Goal: Check status: Check status

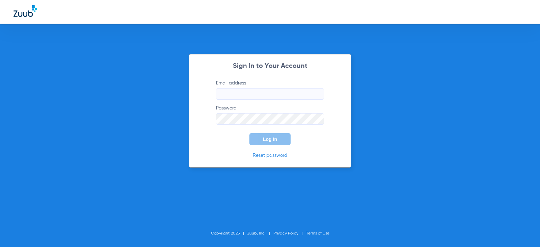
click at [249, 99] on form "Email address Password Log In" at bounding box center [270, 112] width 128 height 65
click at [248, 99] on input "Email address" at bounding box center [270, 93] width 108 height 11
type input "f"
drag, startPoint x: 310, startPoint y: 97, endPoint x: 179, endPoint y: 97, distance: 131.2
click at [179, 97] on div "Sign In to Your Account Email address [EMAIL_ADDRESS][DOMAIN_NAME] Password Log…" at bounding box center [270, 123] width 540 height 247
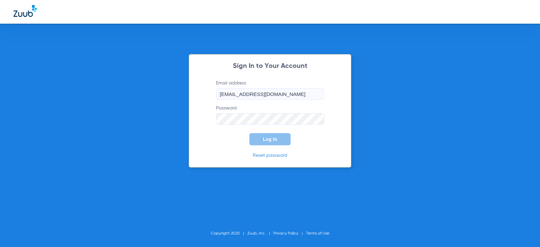
type input "[EMAIL_ADDRESS][DOMAIN_NAME]"
drag, startPoint x: 238, startPoint y: 109, endPoint x: 235, endPoint y: 111, distance: 4.3
click at [235, 111] on label "Password" at bounding box center [270, 115] width 108 height 20
click at [249, 133] on button "Log In" at bounding box center [269, 139] width 41 height 12
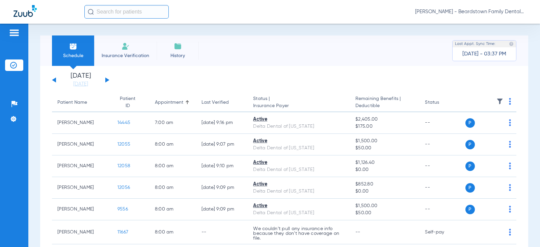
click at [107, 79] on div "[DATE] [DATE] [DATE] [DATE] [DATE] [DATE] [DATE] [DATE] [DATE] [DATE] [DATE] [D…" at bounding box center [80, 80] width 57 height 15
click at [108, 78] on div "[DATE] [DATE] [DATE] [DATE] [DATE] [DATE] [DATE] [DATE] [DATE] [DATE] [DATE] [D…" at bounding box center [80, 80] width 57 height 15
click at [74, 78] on li "[DATE] [DATE]" at bounding box center [80, 80] width 40 height 15
click at [107, 80] on button at bounding box center [107, 79] width 4 height 5
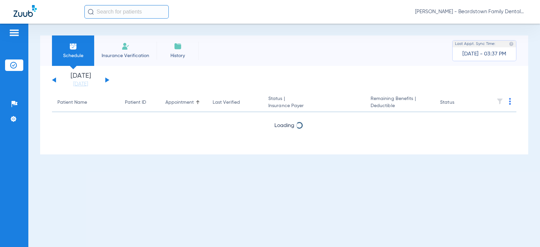
click at [107, 80] on button at bounding box center [107, 79] width 4 height 5
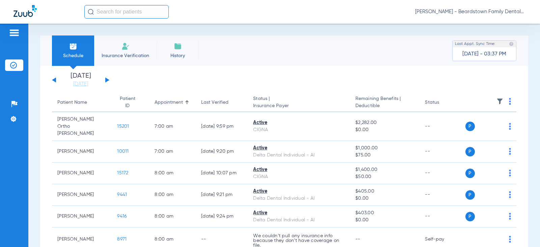
click at [496, 101] on img at bounding box center [499, 101] width 7 height 7
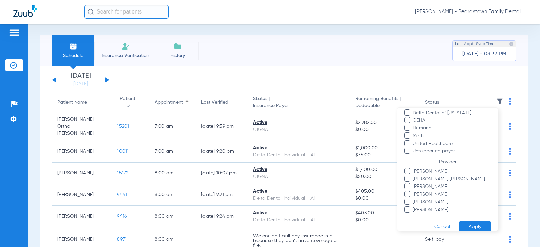
scroll to position [153, 0]
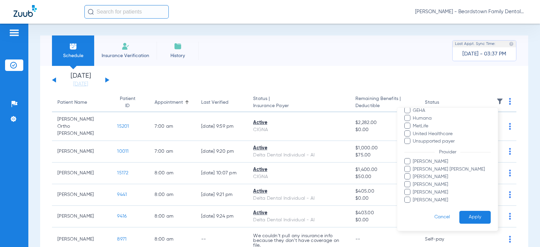
click at [428, 171] on span "[PERSON_NAME] [PERSON_NAME]" at bounding box center [451, 169] width 78 height 7
click at [413, 174] on input "[PERSON_NAME] [PERSON_NAME]" at bounding box center [413, 174] width 0 height 0
click at [473, 218] on button "Apply" at bounding box center [474, 216] width 31 height 13
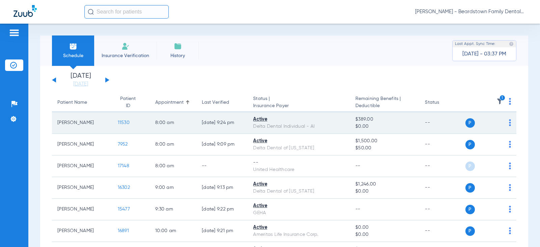
click at [118, 123] on span "11530" at bounding box center [124, 122] width 12 height 5
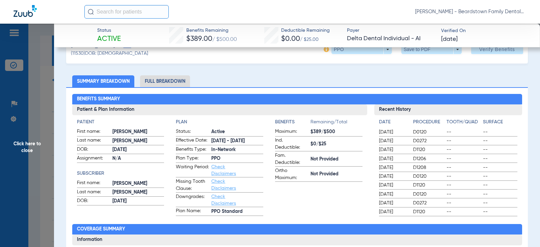
scroll to position [34, 0]
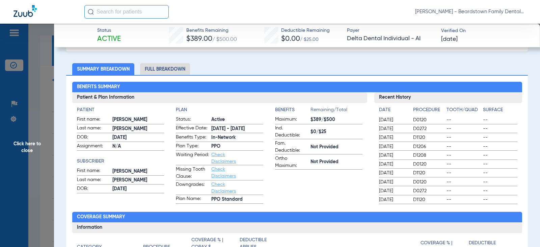
click at [28, 143] on span "Click here to close" at bounding box center [27, 147] width 54 height 247
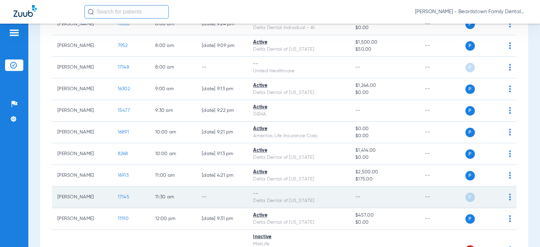
scroll to position [101, 0]
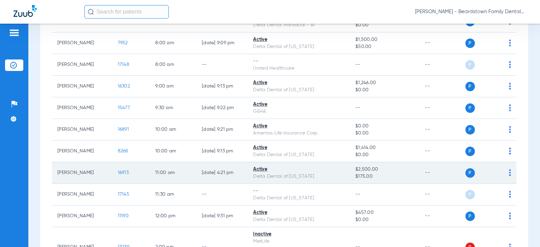
click at [118, 173] on span "16913" at bounding box center [123, 172] width 11 height 5
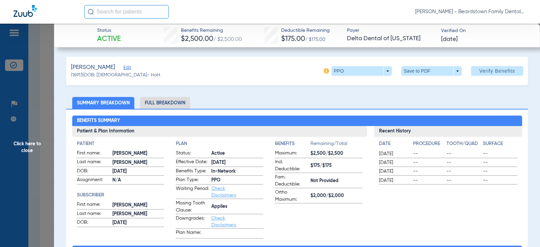
click at [27, 164] on span "Click here to close" at bounding box center [27, 147] width 54 height 247
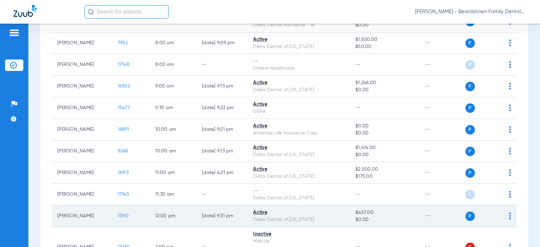
click at [118, 215] on span "11190" at bounding box center [123, 215] width 11 height 5
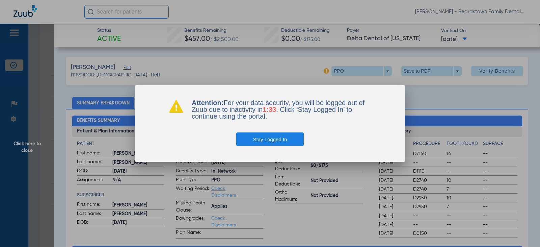
click at [276, 136] on button "Stay Logged In" at bounding box center [270, 138] width 68 height 13
